Goal: Entertainment & Leisure: Consume media (video, audio)

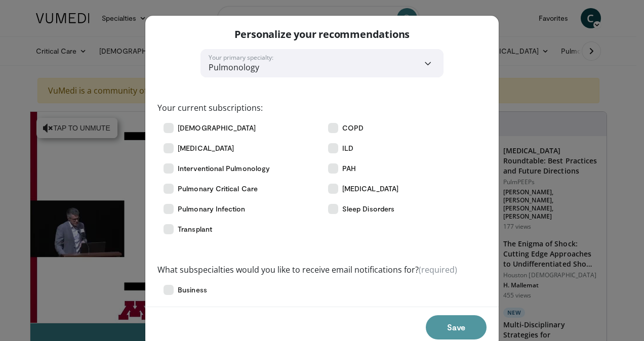
click at [438, 325] on button "Save" at bounding box center [456, 327] width 61 height 24
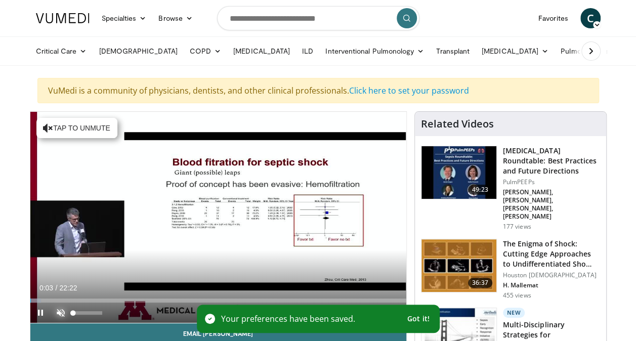
click at [58, 314] on span "Video Player" at bounding box center [61, 313] width 20 height 20
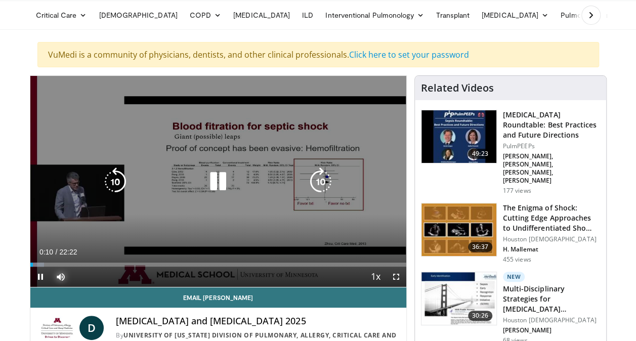
scroll to position [51, 0]
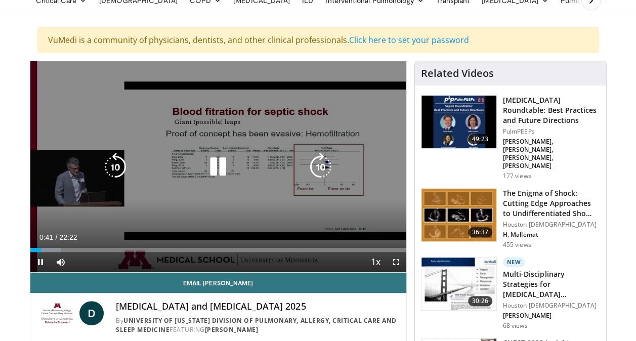
click at [219, 167] on icon "Video Player" at bounding box center [218, 167] width 28 height 28
